Goal: Task Accomplishment & Management: Manage account settings

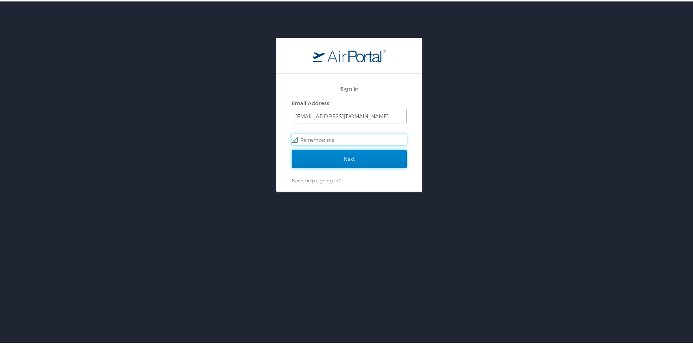
click at [339, 154] on input "Next" at bounding box center [349, 157] width 115 height 18
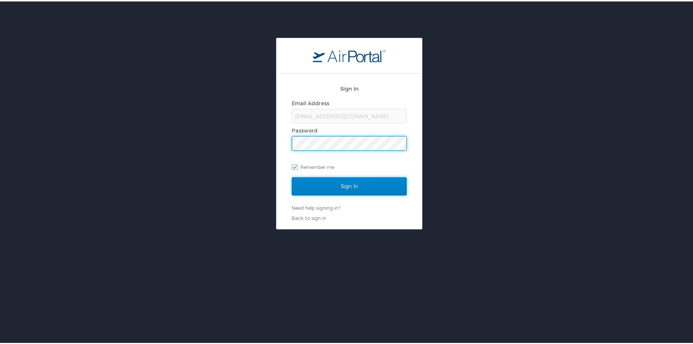
click at [342, 186] on input "Sign In" at bounding box center [349, 185] width 115 height 18
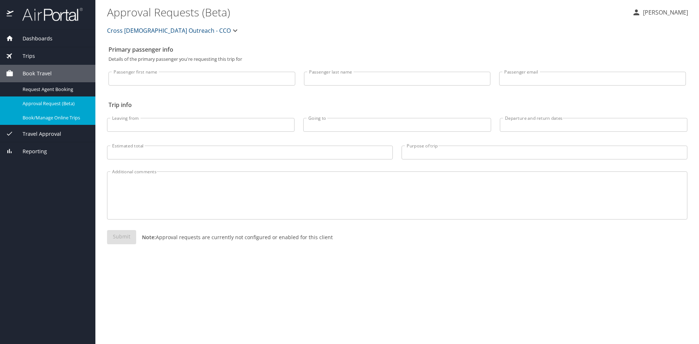
click at [30, 116] on span "Book/Manage Online Trips" at bounding box center [55, 117] width 64 height 7
click at [35, 53] on div "Trips" at bounding box center [48, 56] width 84 height 8
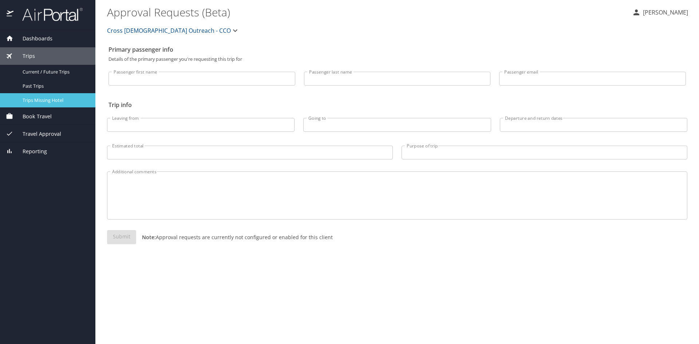
click at [51, 96] on div "Trips Missing Hotel" at bounding box center [48, 100] width 84 height 8
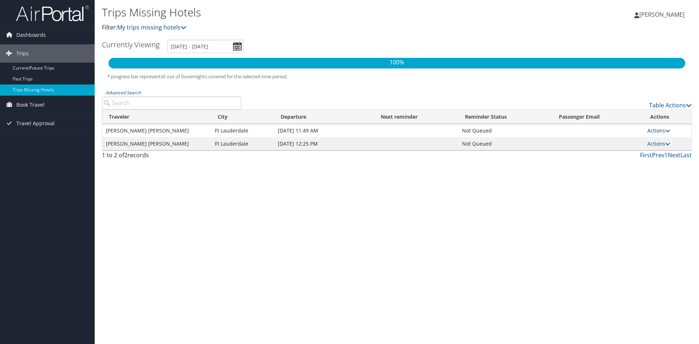
click at [659, 131] on link "Actions" at bounding box center [658, 130] width 23 height 7
click at [431, 211] on div "Trips Missing Hotels Filter: My trips missing hotels [PERSON_NAME] [PERSON_NAME…" at bounding box center [397, 172] width 604 height 344
click at [661, 130] on link "Actions" at bounding box center [658, 130] width 23 height 7
click at [649, 163] on link "Attach Hotel" at bounding box center [643, 166] width 50 height 12
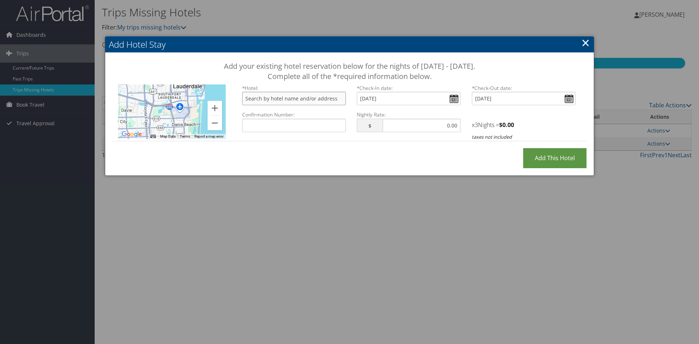
click at [290, 99] on input "text" at bounding box center [294, 98] width 104 height 13
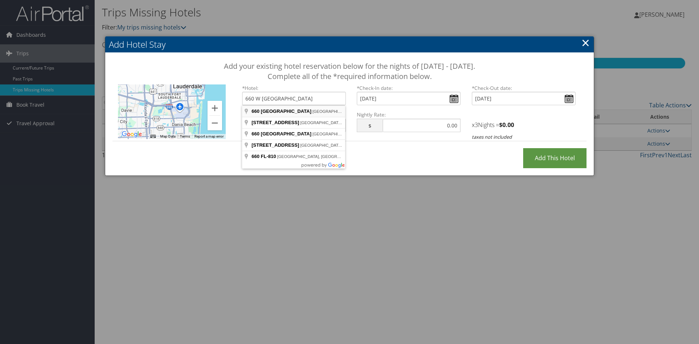
type input "[STREET_ADDRESS]"
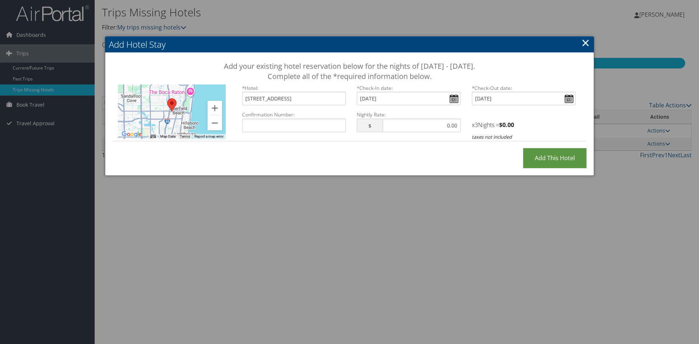
click at [583, 41] on link "×" at bounding box center [585, 42] width 8 height 15
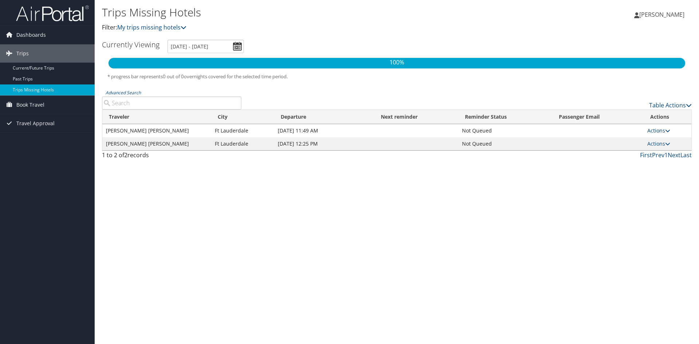
click at [654, 128] on link "Actions" at bounding box center [658, 130] width 23 height 7
click at [640, 164] on link "Attach Hotel" at bounding box center [643, 166] width 50 height 12
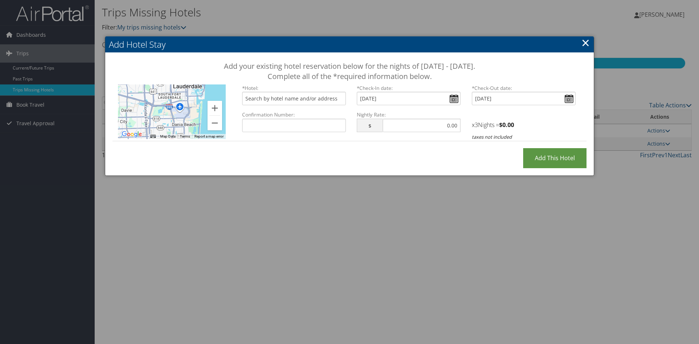
click at [588, 42] on link "×" at bounding box center [585, 42] width 8 height 15
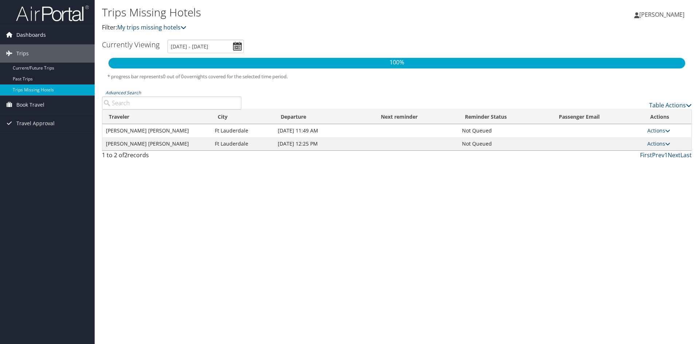
click at [30, 33] on span "Dashboards" at bounding box center [30, 35] width 29 height 18
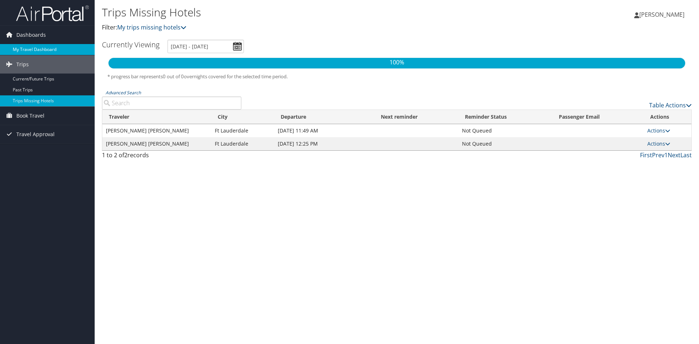
click at [27, 49] on link "My Travel Dashboard" at bounding box center [47, 49] width 95 height 11
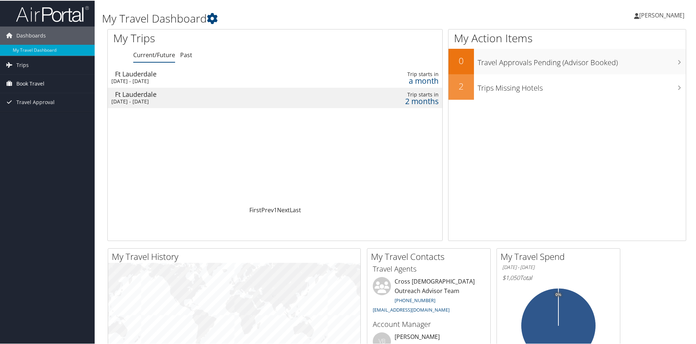
click at [23, 80] on span "Book Travel" at bounding box center [30, 83] width 28 height 18
click at [29, 116] on link "Book/Manage Online Trips" at bounding box center [47, 119] width 95 height 11
